Goal: Task Accomplishment & Management: Manage account settings

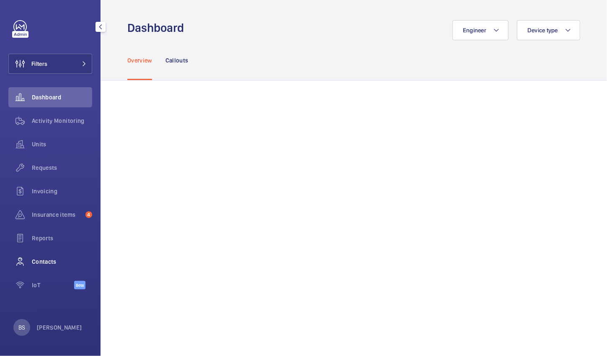
drag, startPoint x: 52, startPoint y: 259, endPoint x: 43, endPoint y: 257, distance: 9.4
click at [43, 257] on span "Contacts" at bounding box center [62, 261] width 60 height 8
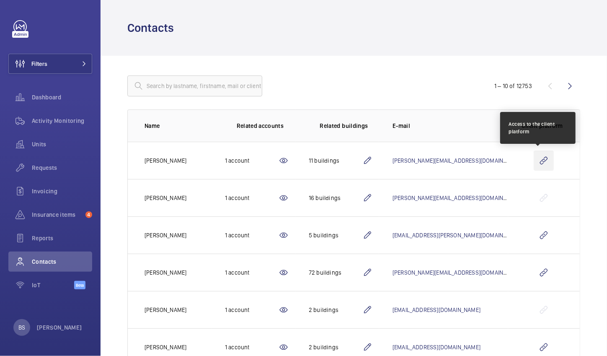
click at [537, 163] on wm-front-icon-button at bounding box center [544, 160] width 20 height 20
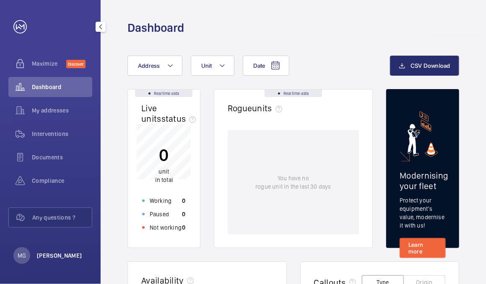
click at [60, 257] on p "[PERSON_NAME]" at bounding box center [59, 256] width 45 height 8
